Goal: Check status: Check status

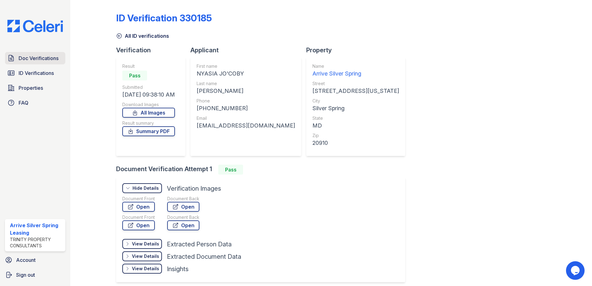
click at [42, 59] on span "Doc Verifications" at bounding box center [39, 58] width 40 height 7
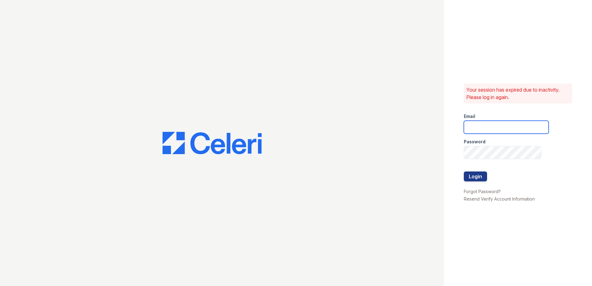
type input "[EMAIL_ADDRESS][DOMAIN_NAME]"
click at [479, 178] on button "Login" at bounding box center [475, 177] width 23 height 10
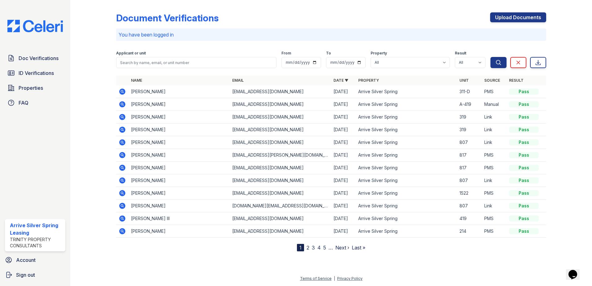
click at [125, 91] on icon at bounding box center [122, 92] width 6 height 6
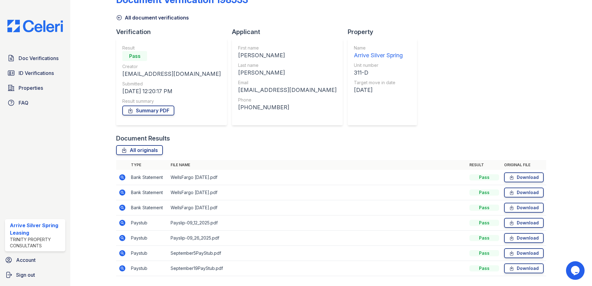
scroll to position [36, 0]
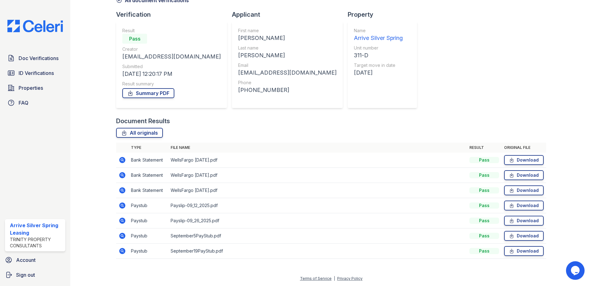
click at [120, 203] on icon at bounding box center [122, 205] width 7 height 7
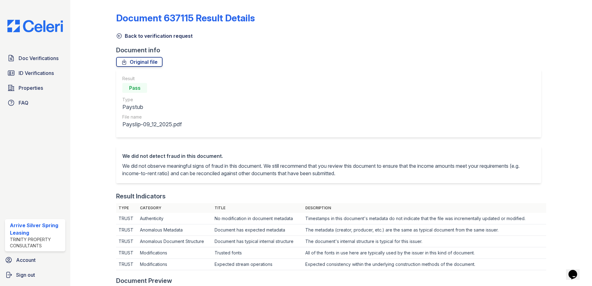
click at [120, 33] on icon at bounding box center [119, 36] width 6 height 6
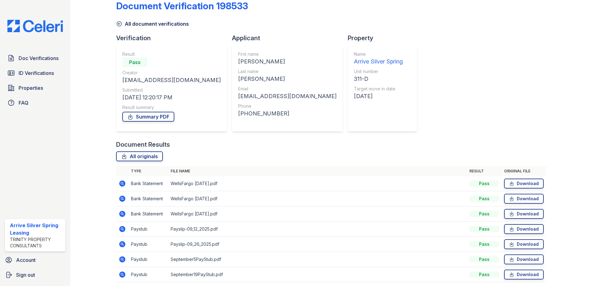
scroll to position [31, 0]
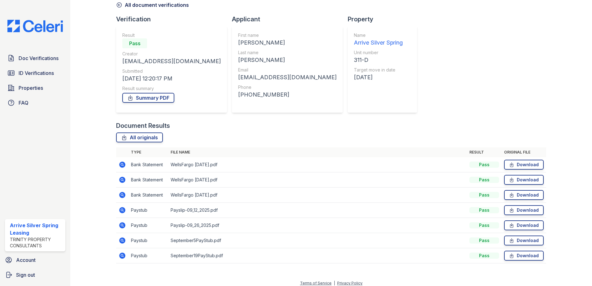
click at [123, 226] on icon at bounding box center [122, 225] width 6 height 6
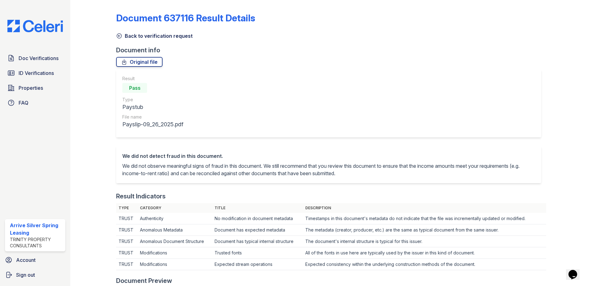
click at [121, 36] on icon at bounding box center [119, 36] width 5 height 5
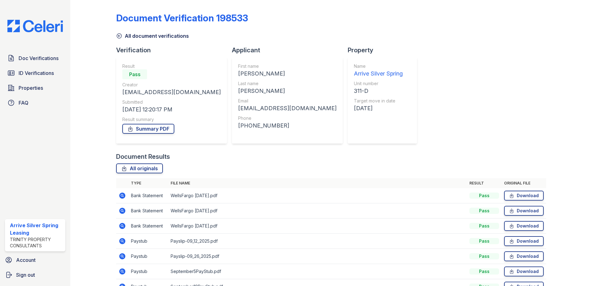
click at [121, 225] on icon at bounding box center [122, 226] width 6 height 6
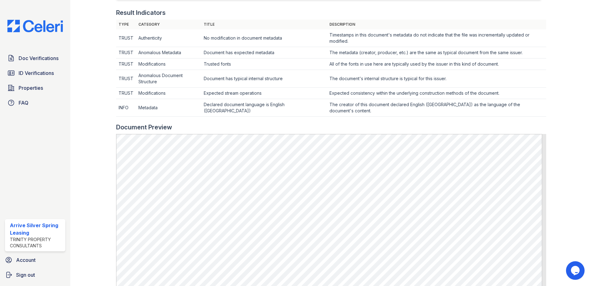
scroll to position [279, 0]
